Goal: Navigation & Orientation: Find specific page/section

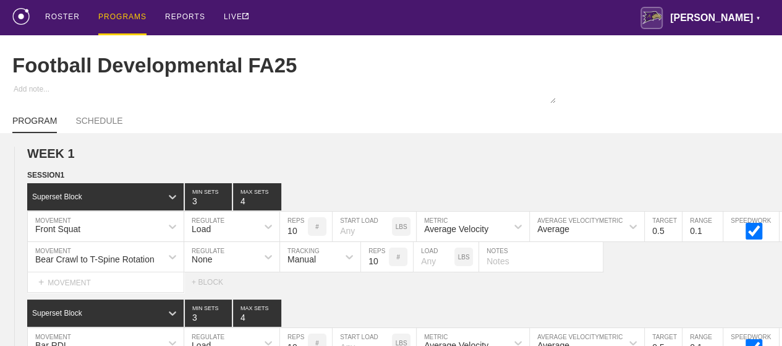
click at [112, 17] on div "PROGRAMS" at bounding box center [122, 17] width 48 height 35
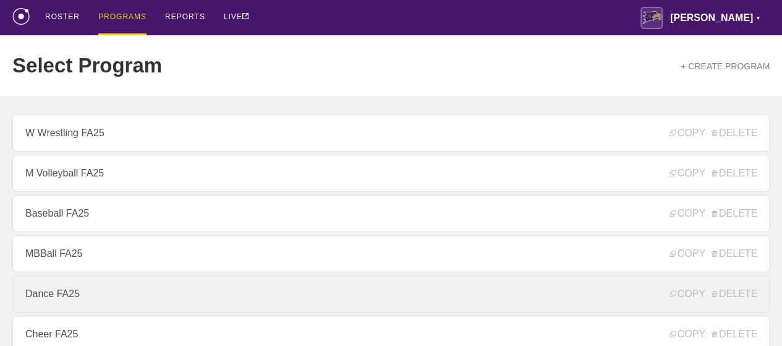
click at [64, 303] on link "Dance FA25" at bounding box center [390, 293] width 757 height 37
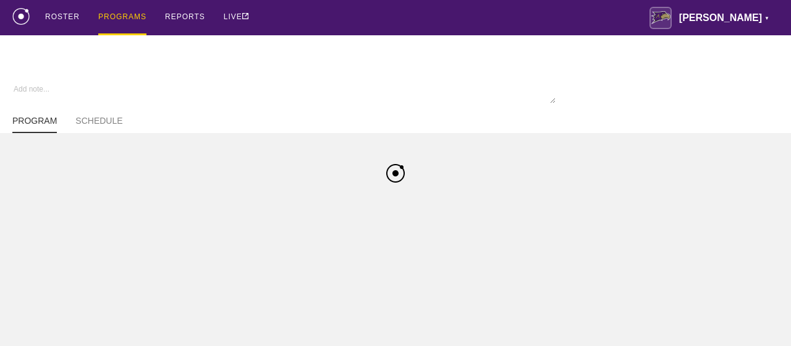
type textarea "x"
type input "Dance FA25"
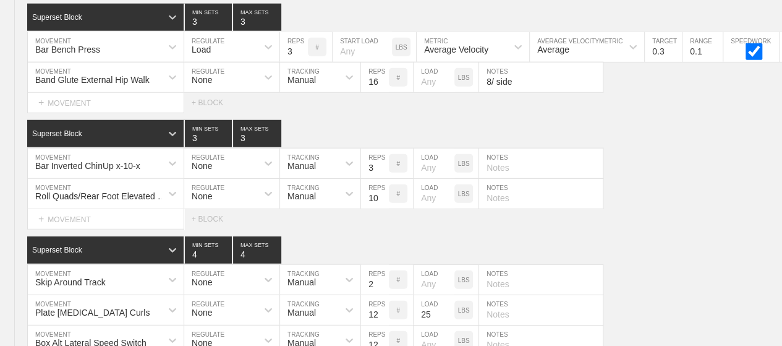
scroll to position [6304, 0]
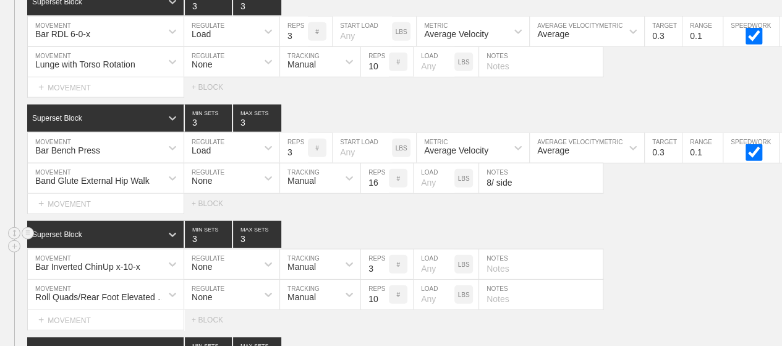
drag, startPoint x: 321, startPoint y: 297, endPoint x: 612, endPoint y: 219, distance: 301.4
click at [612, 221] on div "Superset Block 3 MIN SETS 3 MAX SETS" at bounding box center [404, 234] width 755 height 27
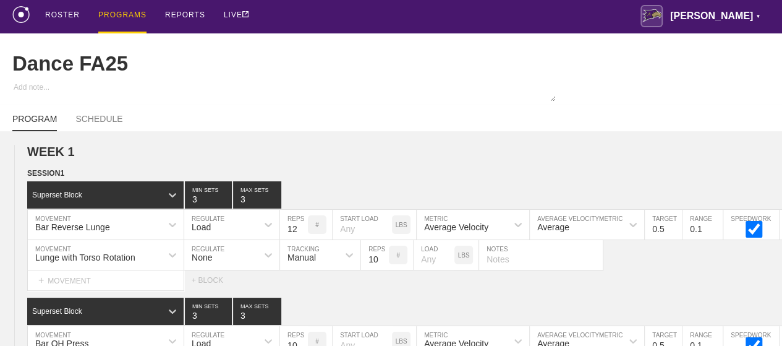
scroll to position [0, 0]
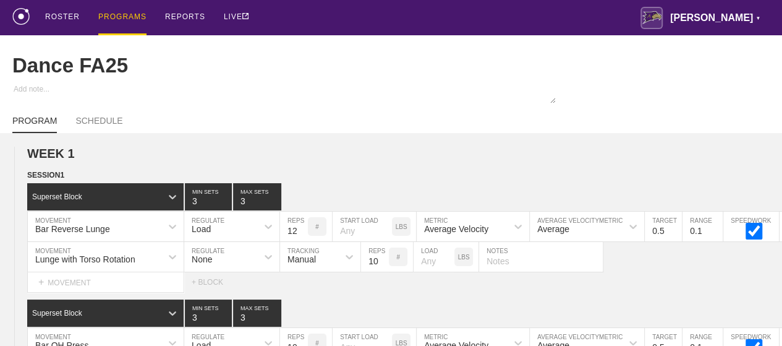
click at [126, 17] on div "PROGRAMS" at bounding box center [122, 17] width 48 height 35
click at [128, 15] on div "PROGRAMS" at bounding box center [122, 17] width 48 height 35
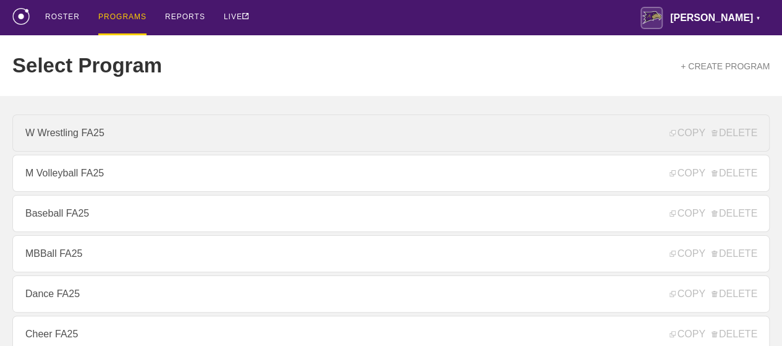
click at [102, 139] on link "W Wrestling FA25" at bounding box center [390, 132] width 757 height 37
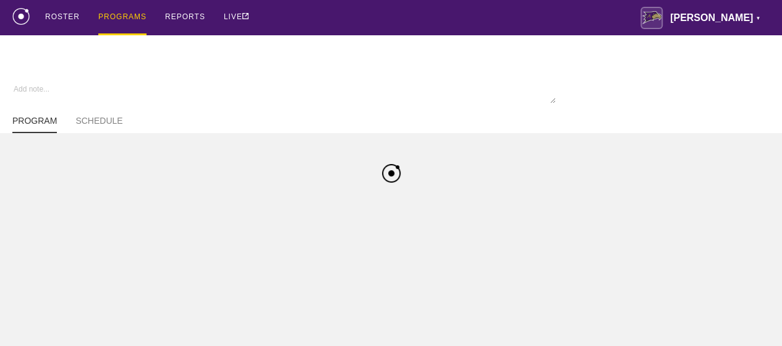
type textarea "x"
type input "W Wrestling FA25"
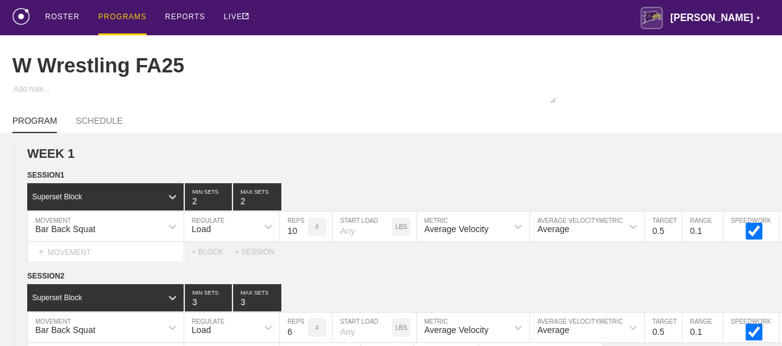
click at [310, 25] on div "ROSTER PROGRAMS REPORTS LIVE [PERSON_NAME] ▼ [PERSON_NAME][EMAIL_ADDRESS][PERSO…" at bounding box center [390, 17] width 757 height 35
click at [120, 14] on div "PROGRAMS" at bounding box center [122, 17] width 48 height 35
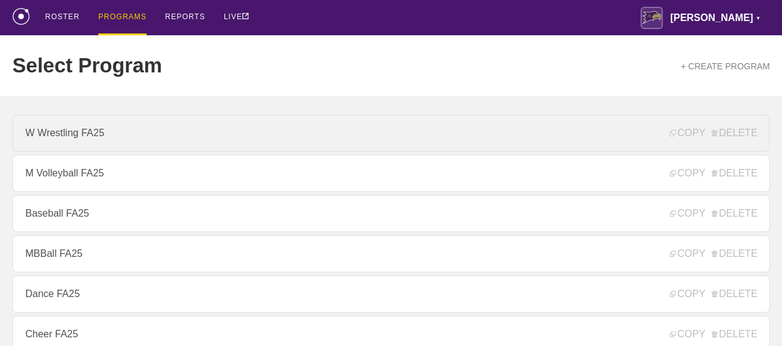
click at [96, 139] on link "W Wrestling FA25" at bounding box center [390, 132] width 757 height 37
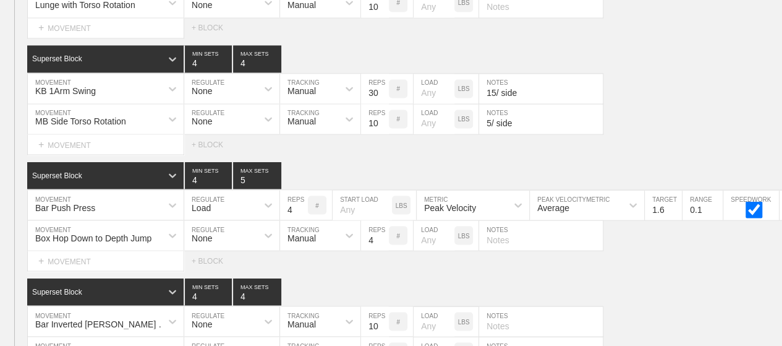
scroll to position [8382, 0]
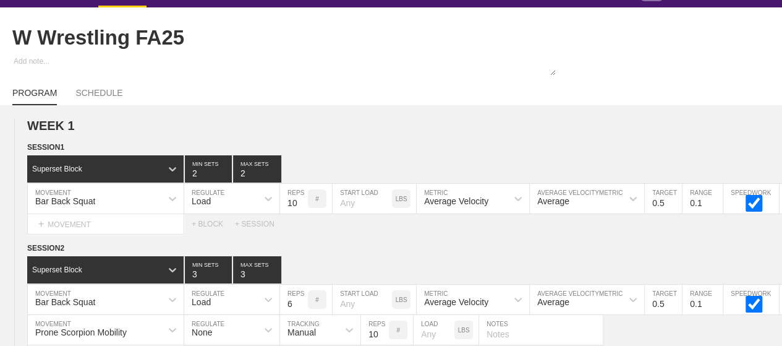
scroll to position [0, 0]
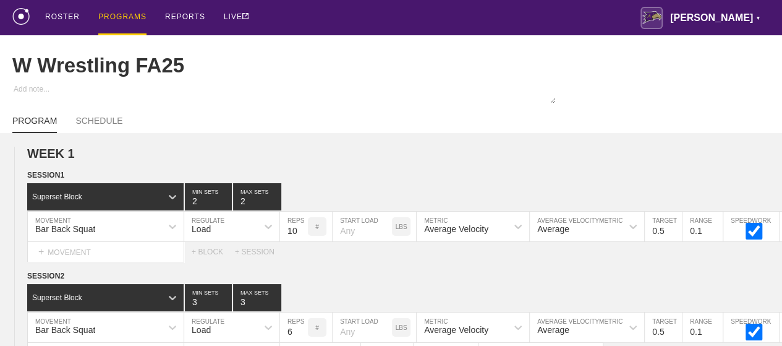
click at [119, 15] on div "PROGRAMS" at bounding box center [122, 17] width 48 height 35
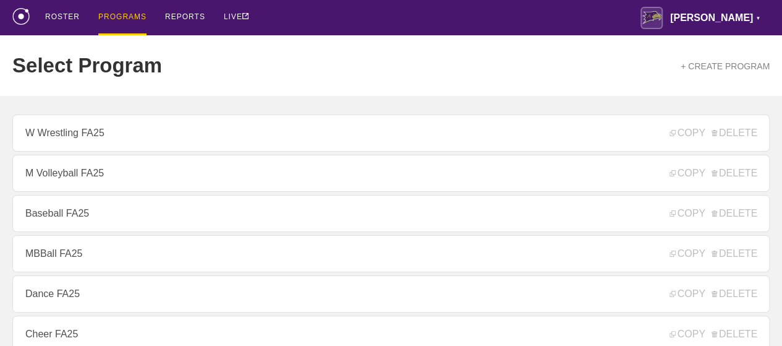
scroll to position [247, 0]
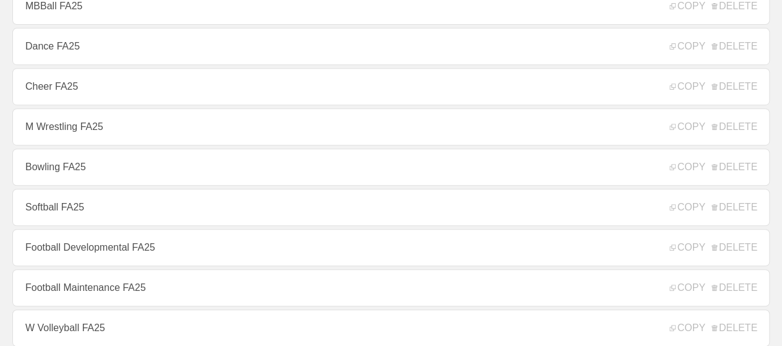
click at [87, 99] on link "Cheer FA25" at bounding box center [390, 86] width 757 height 37
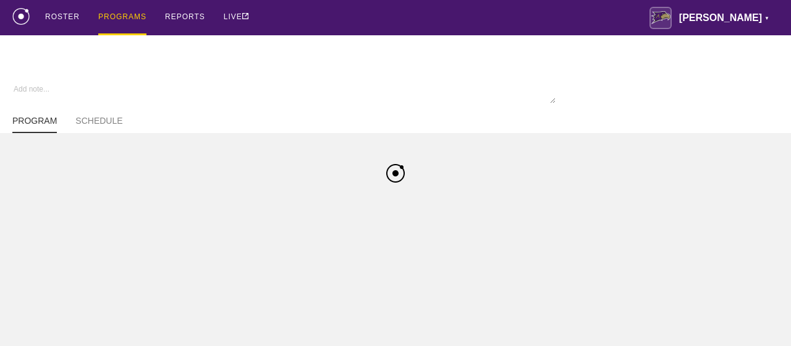
type textarea "x"
type input "Cheer FA25"
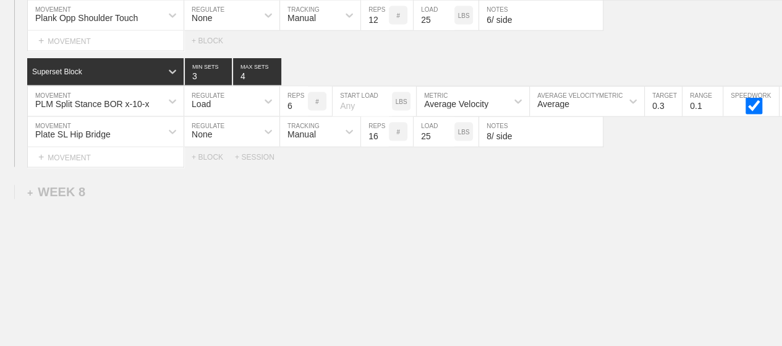
scroll to position [8443, 0]
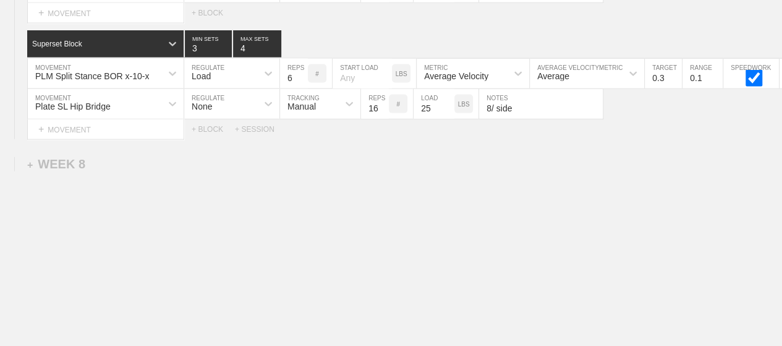
drag, startPoint x: 380, startPoint y: 181, endPoint x: 325, endPoint y: 181, distance: 55.6
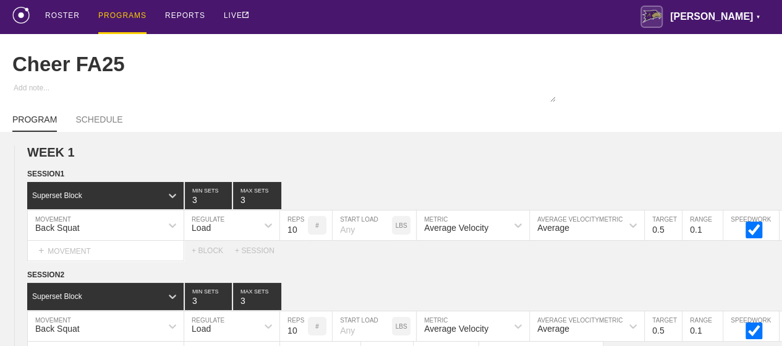
scroll to position [0, 0]
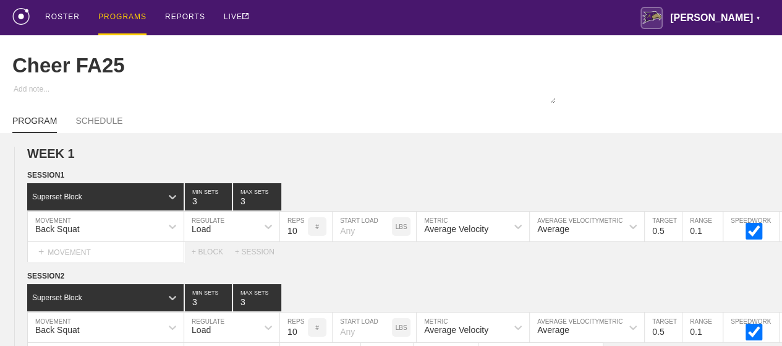
click at [116, 14] on div "PROGRAMS" at bounding box center [122, 17] width 48 height 35
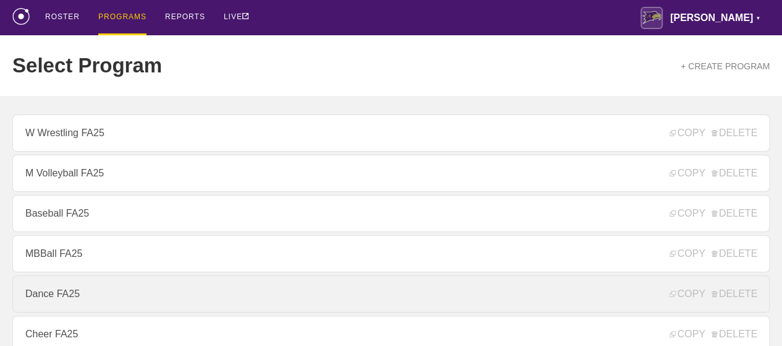
click at [64, 302] on link "Dance FA25" at bounding box center [390, 293] width 757 height 37
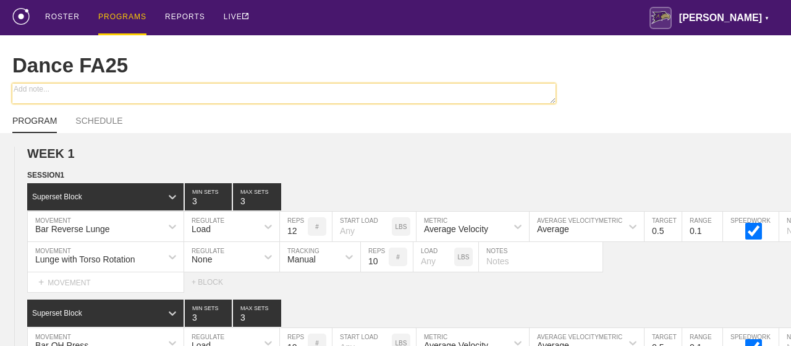
type textarea "x"
type input "Dance FA25"
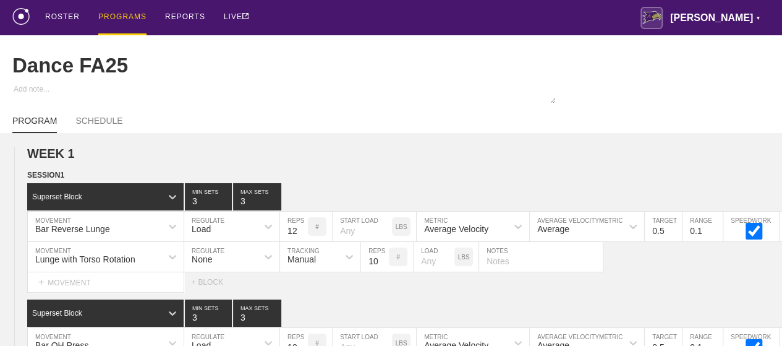
click at [114, 17] on div "PROGRAMS" at bounding box center [122, 17] width 48 height 35
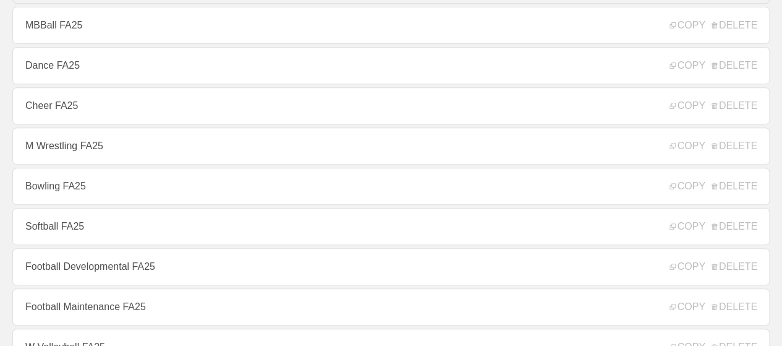
scroll to position [247, 0]
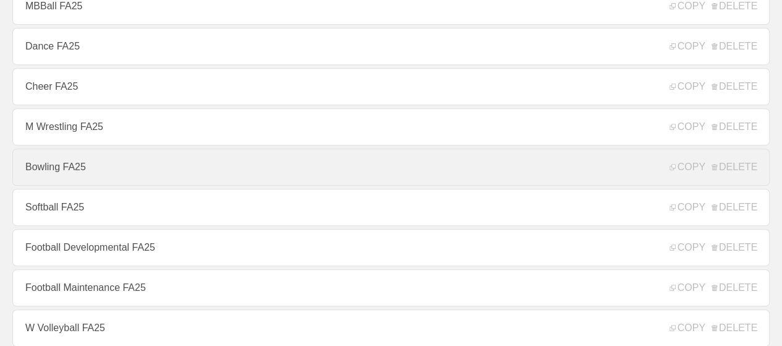
click at [67, 174] on link "Bowling FA25" at bounding box center [390, 166] width 757 height 37
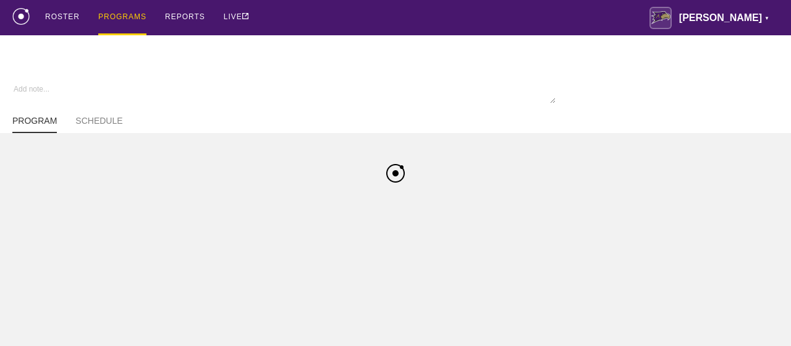
type textarea "x"
type input "Bowling FA25"
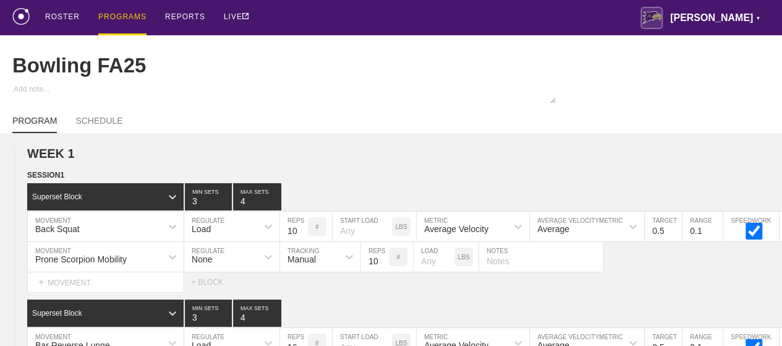
click at [131, 18] on div "PROGRAMS" at bounding box center [122, 17] width 48 height 35
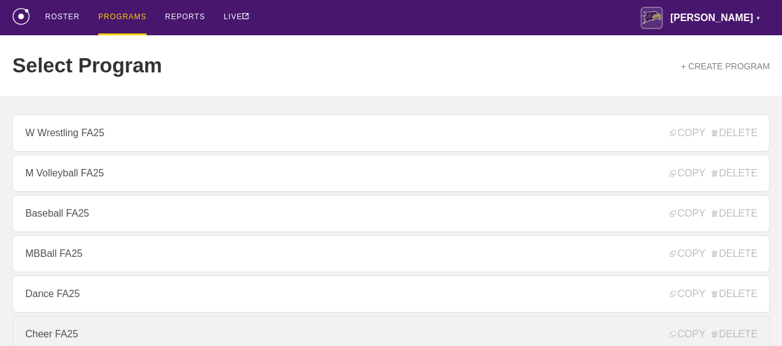
scroll to position [247, 0]
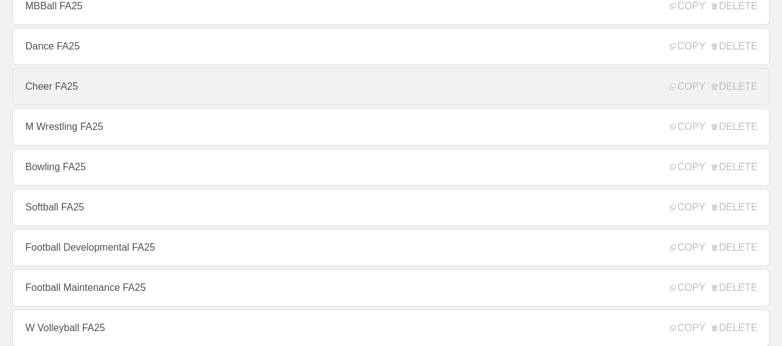
click at [59, 90] on link "Cheer FA25" at bounding box center [390, 86] width 757 height 37
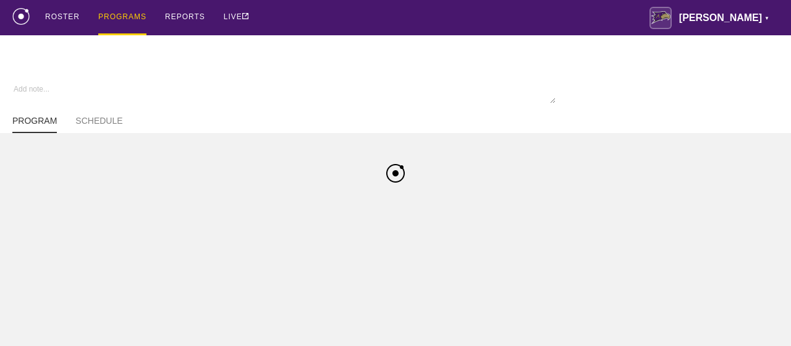
type textarea "x"
type input "Cheer FA25"
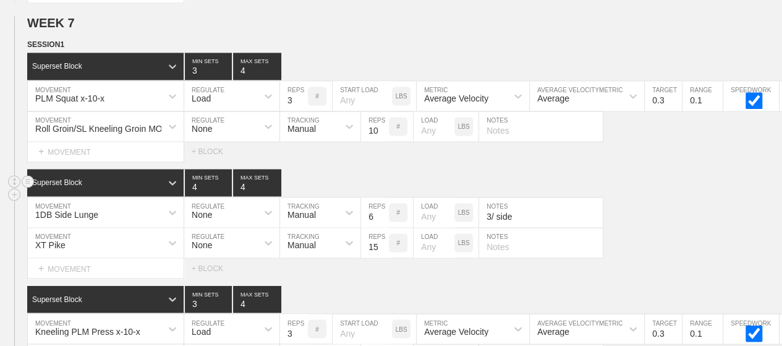
scroll to position [8258, 0]
